Goal: Task Accomplishment & Management: Use online tool/utility

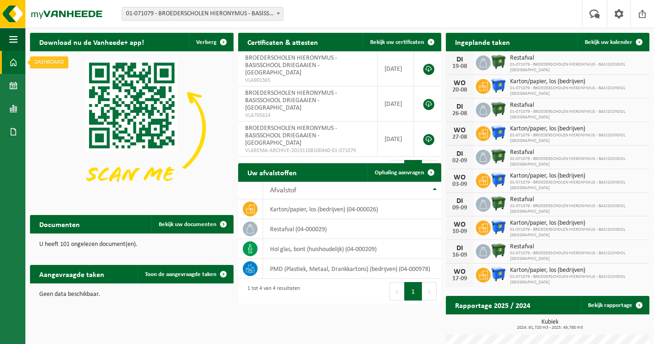
click at [12, 64] on span at bounding box center [13, 62] width 8 height 23
click at [15, 84] on span at bounding box center [13, 85] width 8 height 23
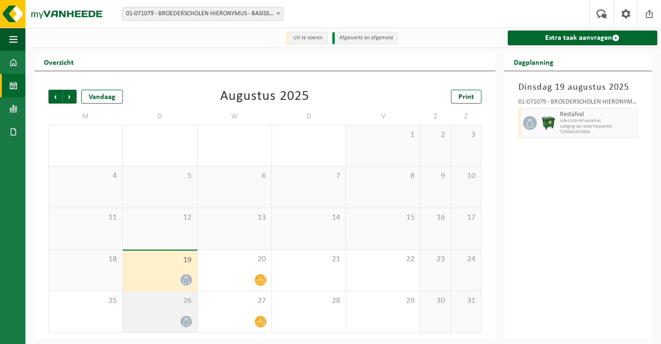
click at [169, 305] on span "26" at bounding box center [159, 301] width 65 height 10
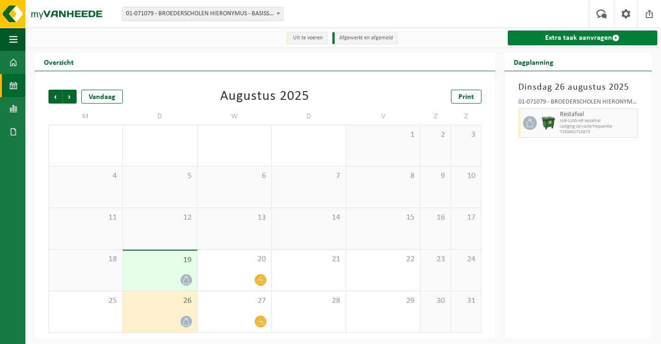
click at [576, 40] on link "Extra taak aanvragen" at bounding box center [583, 37] width 150 height 15
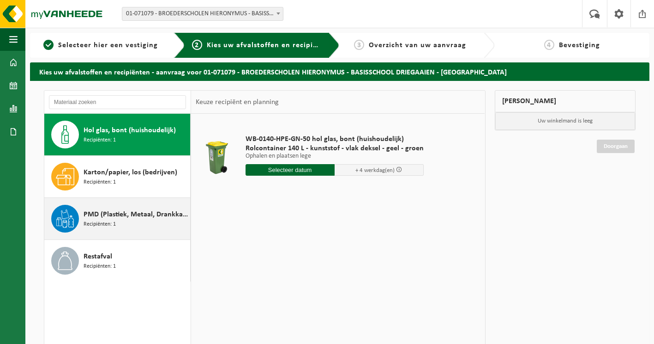
click at [86, 220] on span "Recipiënten: 1" at bounding box center [100, 224] width 32 height 9
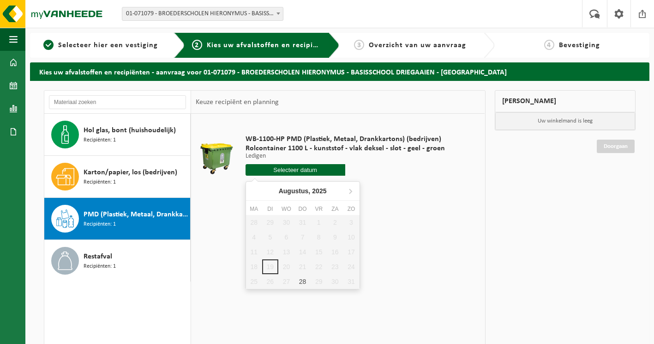
click at [294, 169] on input "text" at bounding box center [296, 170] width 100 height 12
click at [302, 279] on div "28" at bounding box center [303, 281] width 16 height 15
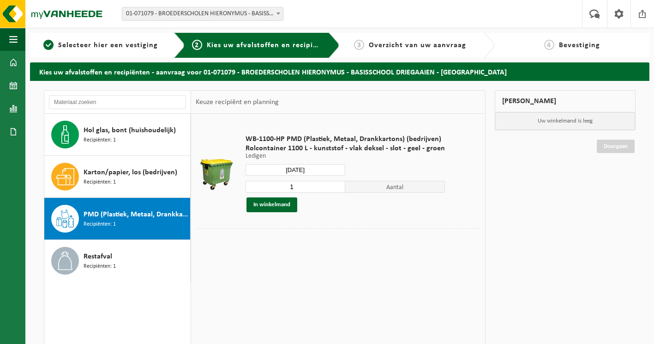
type input "Van 2025-08-28"
click at [280, 204] on button "In winkelmand" at bounding box center [272, 204] width 51 height 15
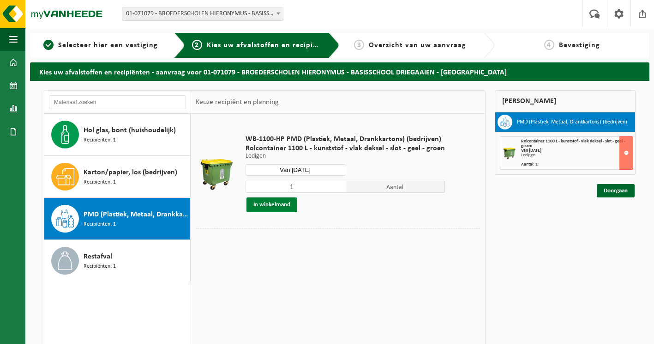
click at [289, 200] on button "In winkelmand" at bounding box center [272, 204] width 51 height 15
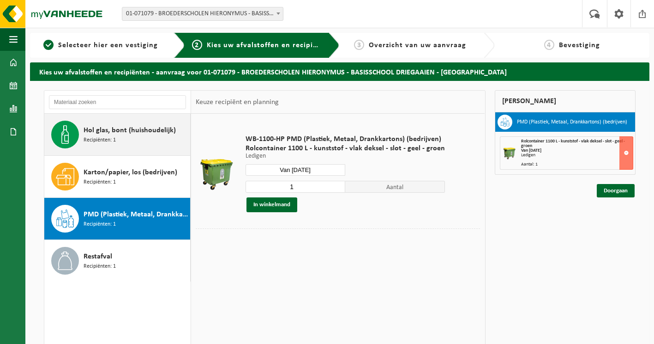
click at [155, 134] on span "Hol glas, bont (huishoudelijk)" at bounding box center [130, 130] width 92 height 11
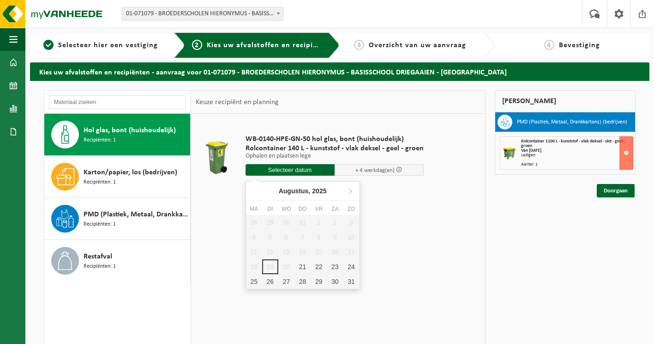
click at [296, 169] on input "text" at bounding box center [290, 170] width 89 height 12
click at [300, 266] on div "21" at bounding box center [303, 266] width 16 height 15
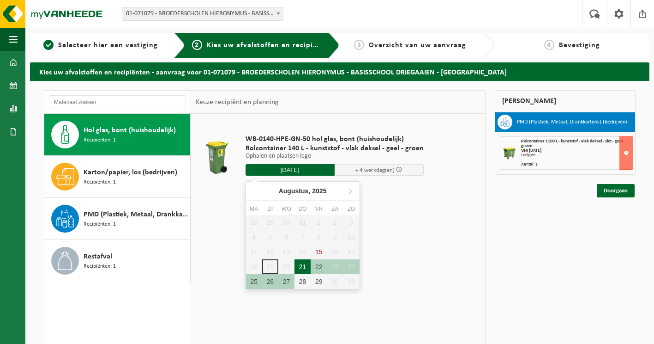
type input "Van 2025-08-21"
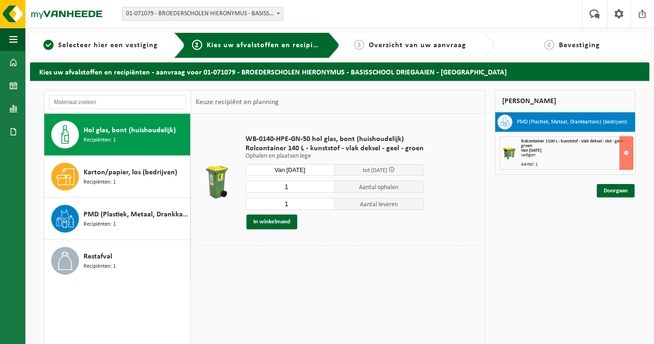
click at [326, 182] on input "1" at bounding box center [290, 187] width 89 height 12
type input "2"
click at [325, 185] on input "2" at bounding box center [290, 187] width 89 height 12
type input "2"
click at [326, 200] on input "2" at bounding box center [290, 204] width 89 height 12
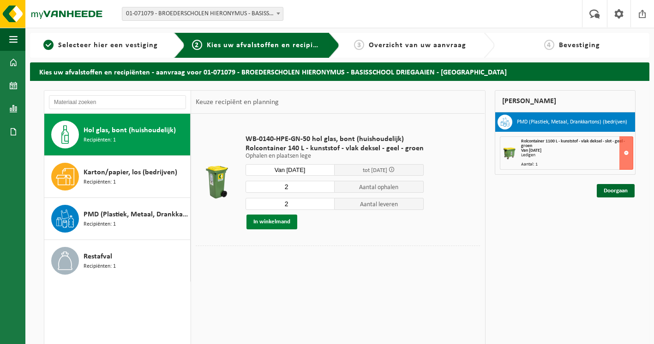
click at [284, 222] on button "In winkelmand" at bounding box center [272, 221] width 51 height 15
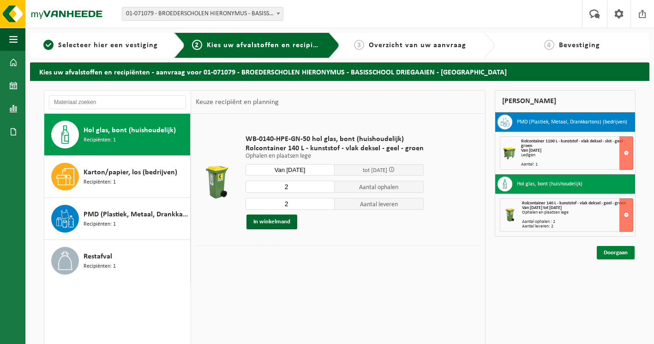
click at [610, 251] on link "Doorgaan" at bounding box center [616, 252] width 38 height 13
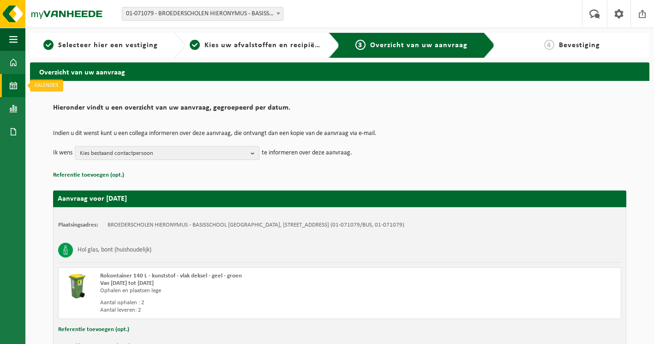
click at [11, 86] on span at bounding box center [13, 85] width 8 height 23
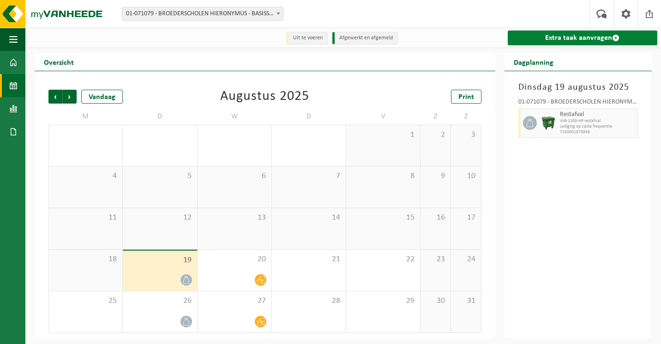
click at [581, 39] on link "Extra taak aanvragen" at bounding box center [583, 37] width 150 height 15
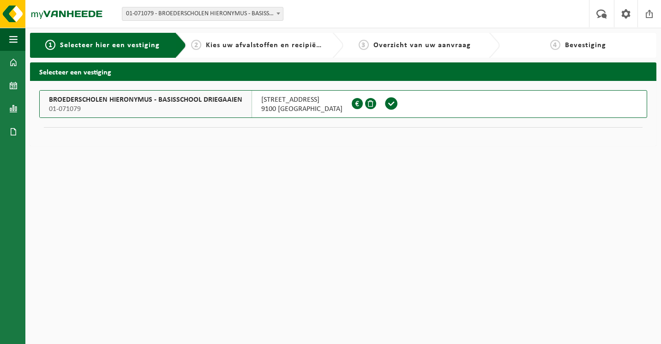
click at [135, 96] on span "BROEDERSCHOLEN HIERONYMUS - BASISSCHOOL DRIEGAAIEN" at bounding box center [145, 99] width 193 height 9
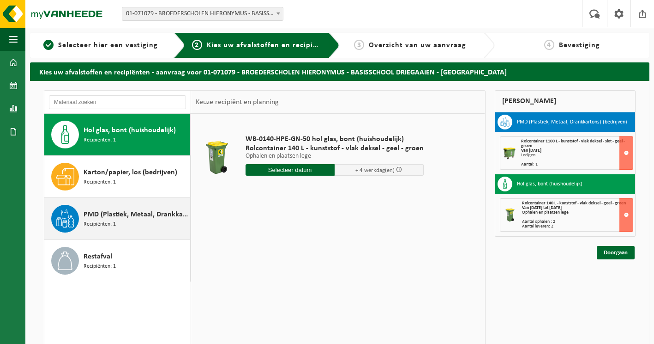
click at [93, 229] on div "PMD (Plastiek, Metaal, Drankkartons) (bedrijven) Recipiënten: 1" at bounding box center [136, 219] width 104 height 28
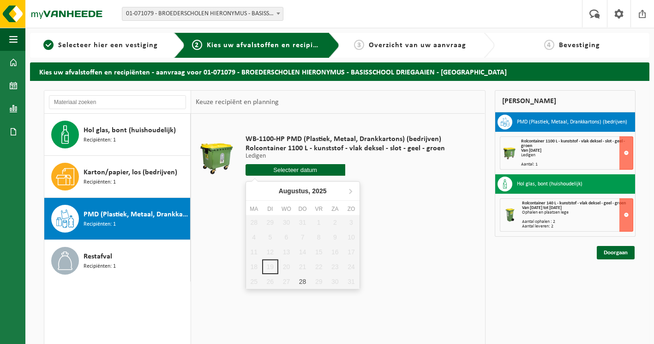
click at [297, 168] on input "text" at bounding box center [296, 170] width 100 height 12
click at [399, 199] on td at bounding box center [338, 198] width 284 height 5
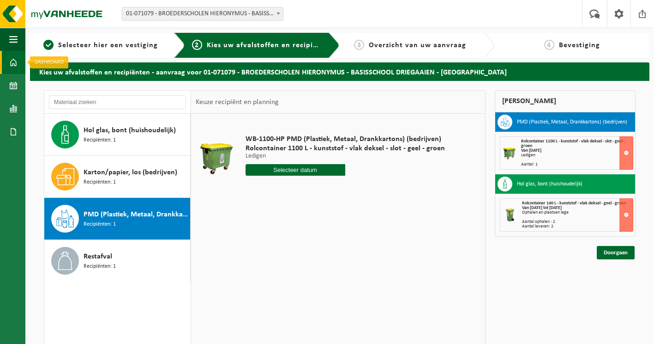
click at [14, 60] on span at bounding box center [13, 62] width 8 height 23
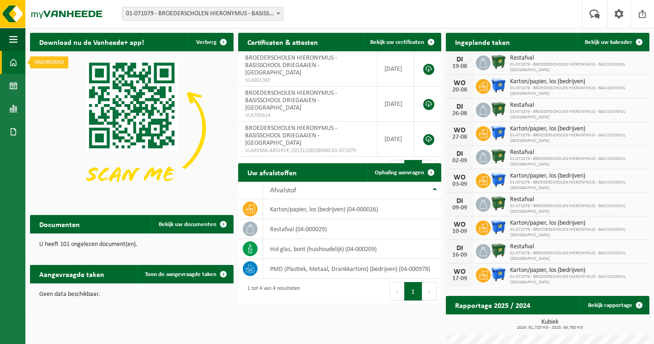
click at [14, 60] on span at bounding box center [13, 62] width 8 height 23
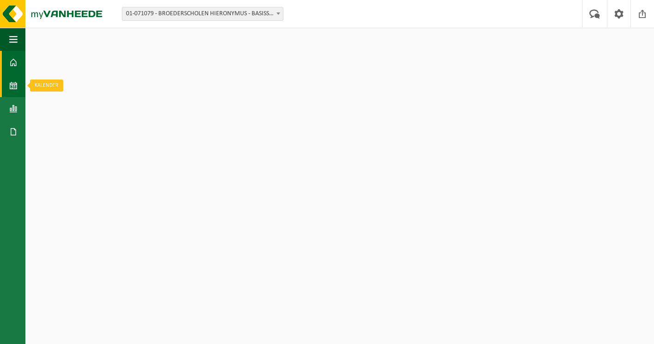
click at [12, 86] on span at bounding box center [13, 85] width 8 height 23
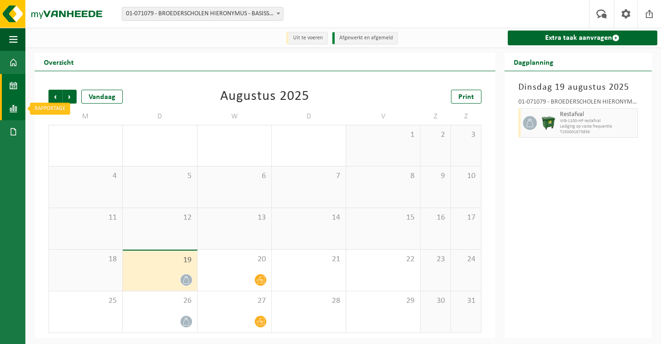
click at [17, 109] on span at bounding box center [13, 108] width 8 height 23
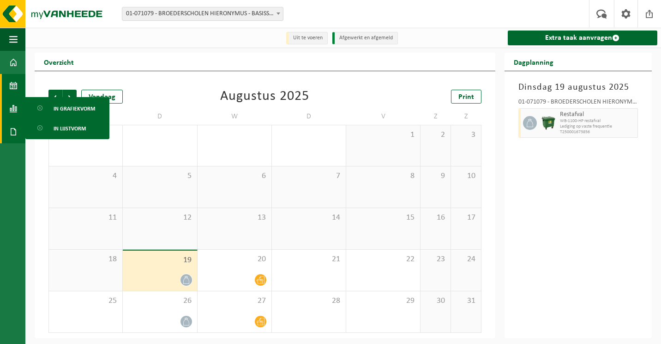
click at [12, 131] on span at bounding box center [13, 131] width 8 height 23
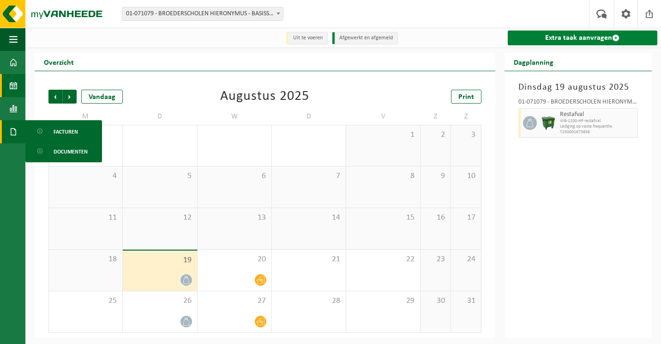
drag, startPoint x: 568, startPoint y: 40, endPoint x: 563, endPoint y: 43, distance: 5.4
click at [568, 40] on link "Extra taak aanvragen" at bounding box center [583, 37] width 150 height 15
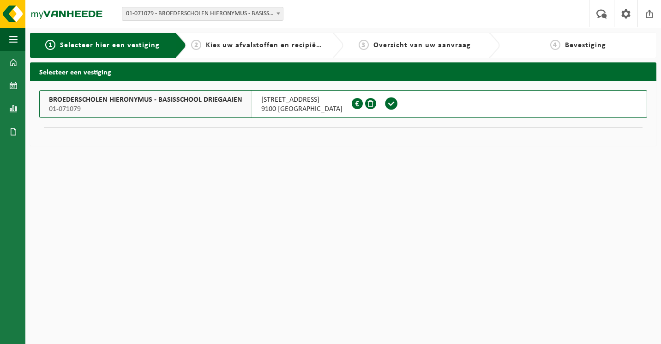
click at [134, 98] on span "BROEDERSCHOLEN HIERONYMUS - BASISSCHOOL DRIEGAAIEN" at bounding box center [145, 99] width 193 height 9
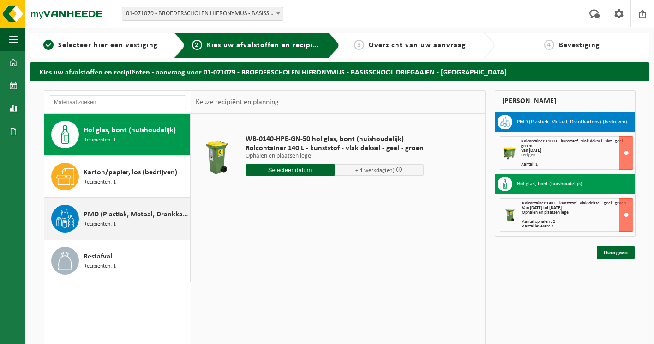
click at [123, 213] on span "PMD (Plastiek, Metaal, Drankkartons) (bedrijven)" at bounding box center [136, 214] width 104 height 11
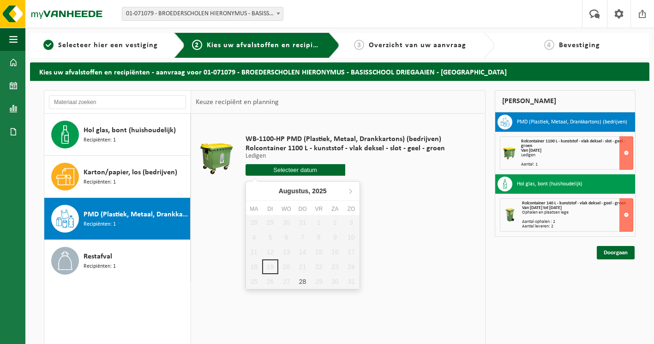
click at [303, 166] on input "text" at bounding box center [296, 170] width 100 height 12
click at [15, 59] on span at bounding box center [13, 62] width 8 height 23
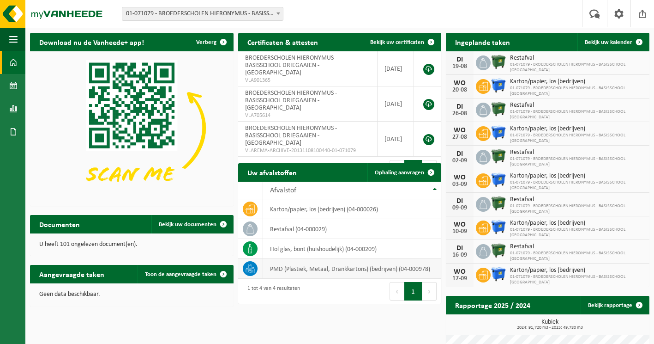
click at [248, 269] on icon at bounding box center [247, 270] width 3 height 4
click at [285, 268] on td "PMD (Plastiek, Metaal, Drankkartons) (bedrijven) (04-000978)" at bounding box center [352, 269] width 179 height 20
click at [245, 268] on span at bounding box center [250, 268] width 15 height 15
